Goal: Task Accomplishment & Management: Manage account settings

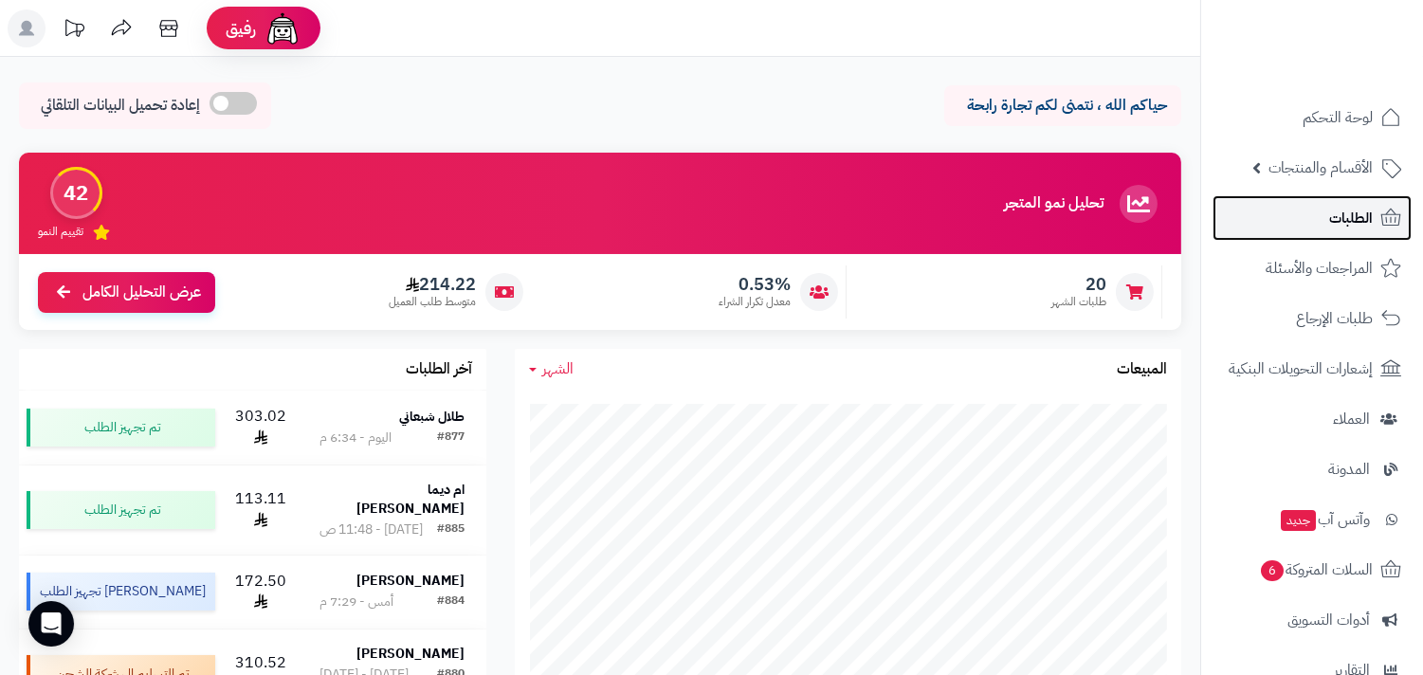
click at [1348, 211] on span "الطلبات" at bounding box center [1351, 218] width 44 height 27
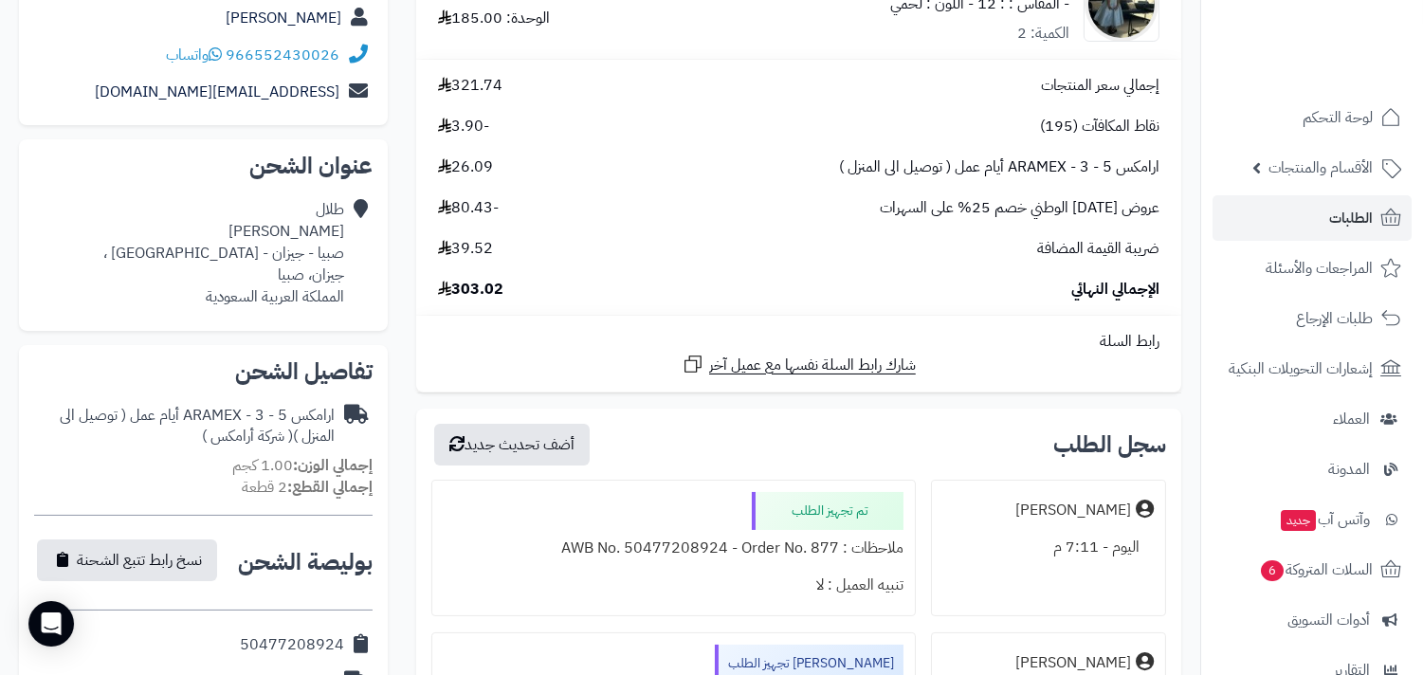
scroll to position [561, 0]
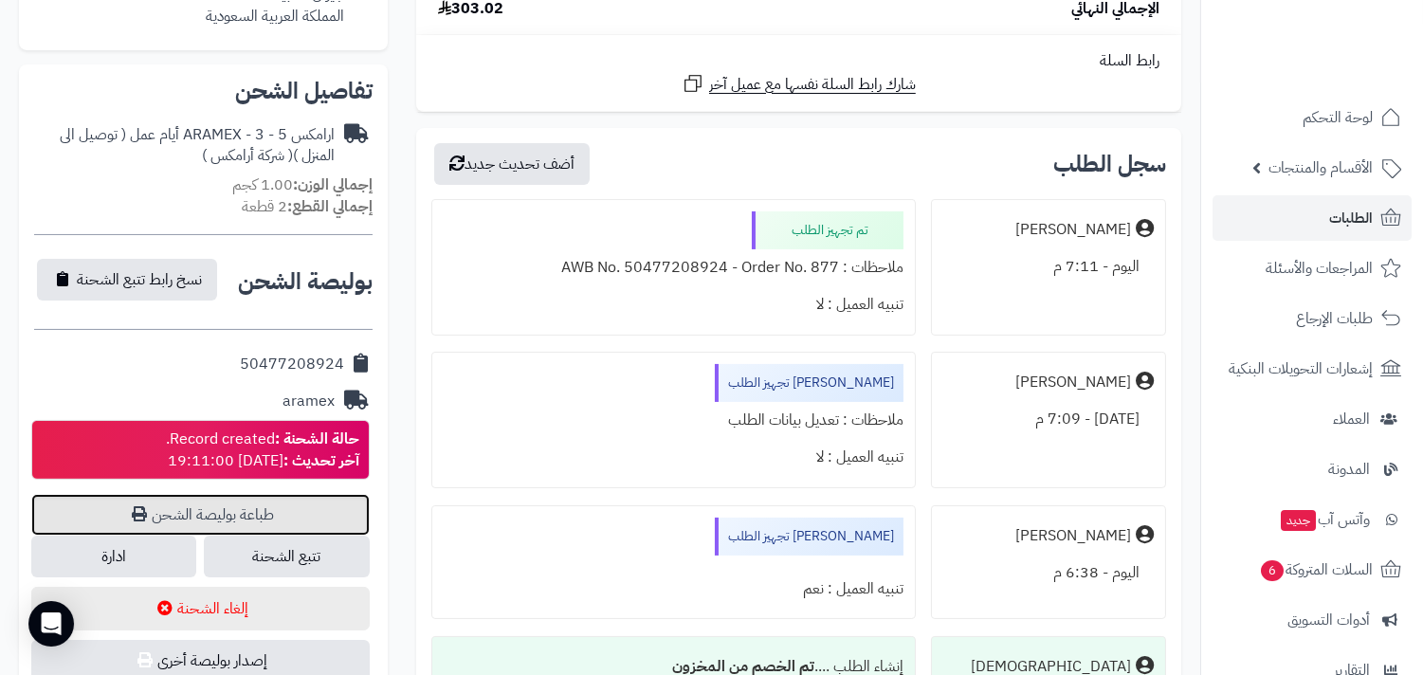
click at [280, 500] on link "طباعة بوليصة الشحن" at bounding box center [200, 515] width 338 height 42
click at [1323, 234] on link "الطلبات" at bounding box center [1312, 218] width 199 height 46
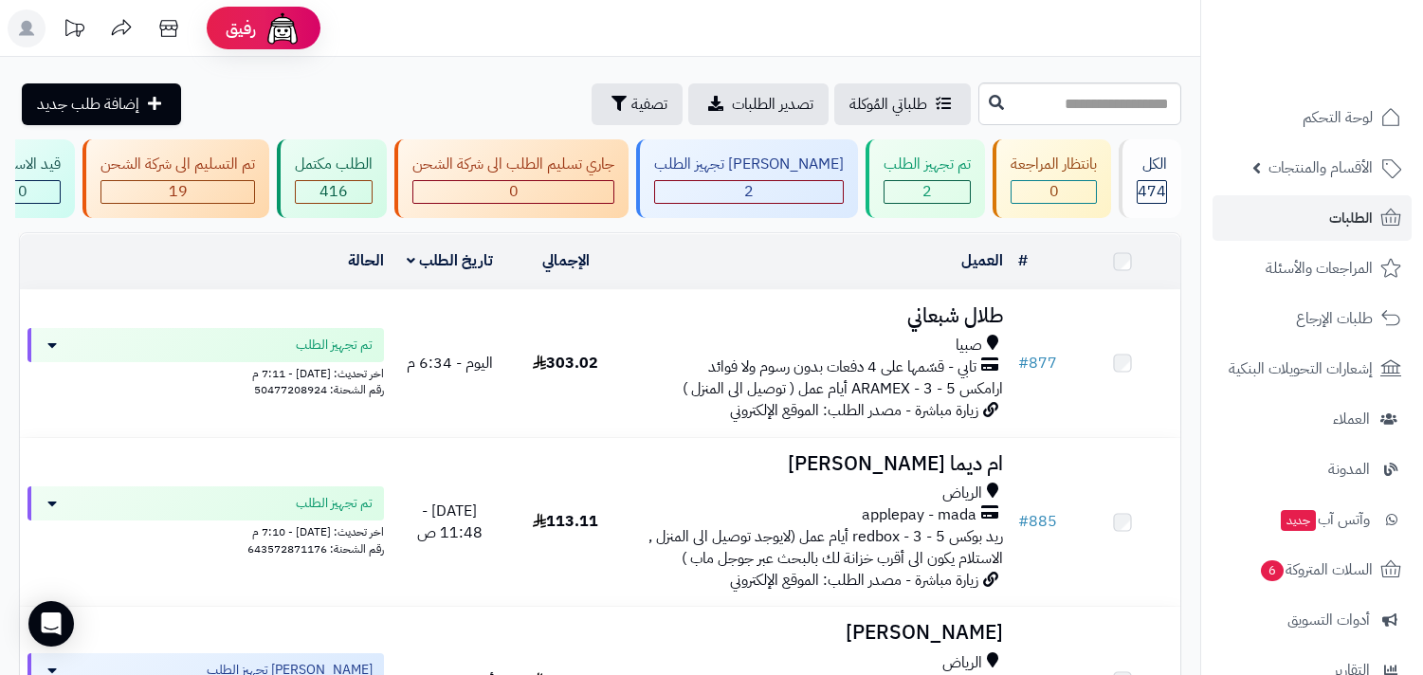
click at [865, 500] on div "الرياض" at bounding box center [817, 494] width 372 height 22
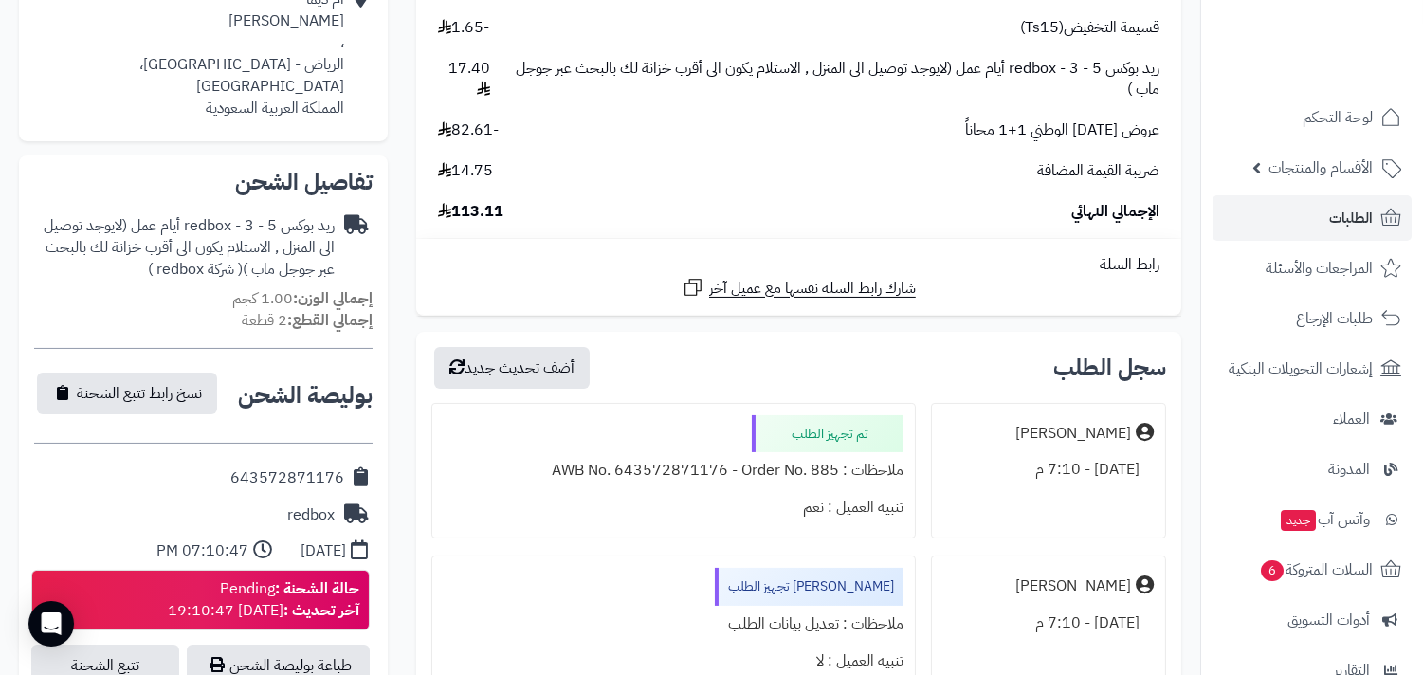
scroll to position [703, 0]
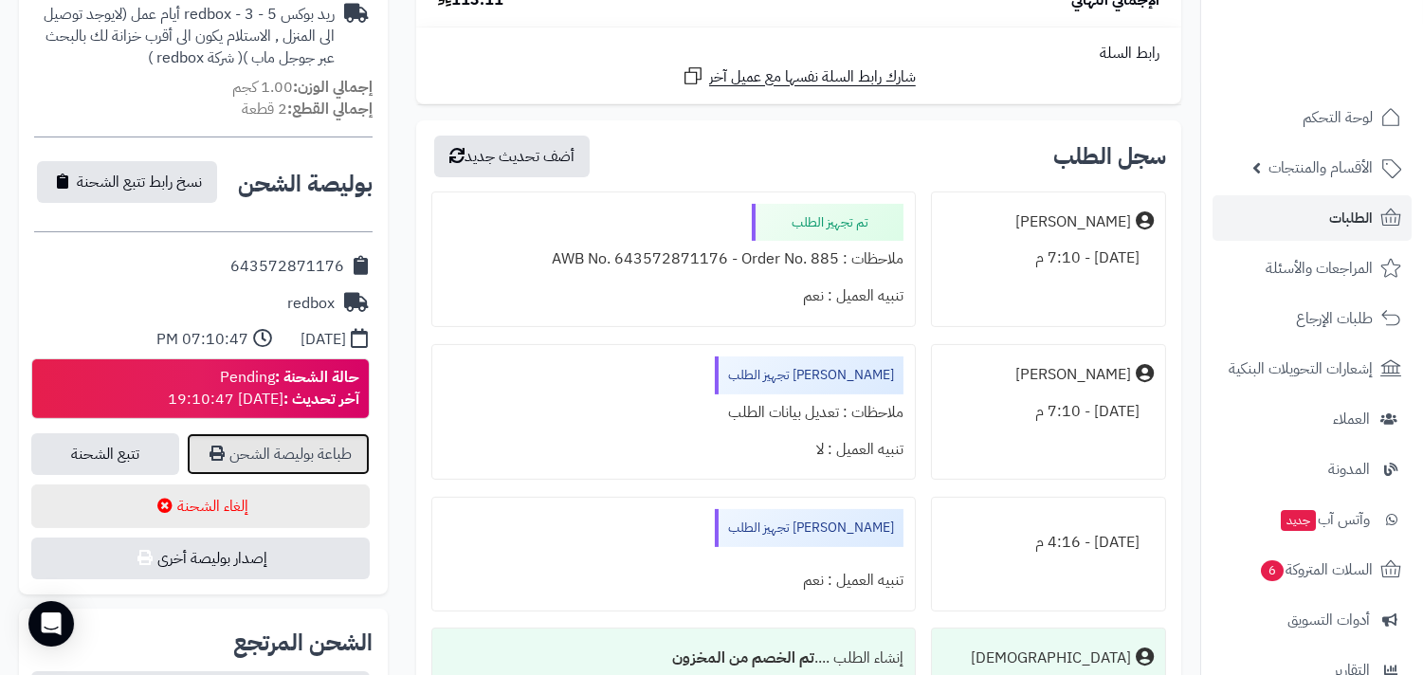
click at [320, 433] on link "طباعة بوليصة الشحن" at bounding box center [278, 454] width 183 height 42
